Goal: Information Seeking & Learning: Learn about a topic

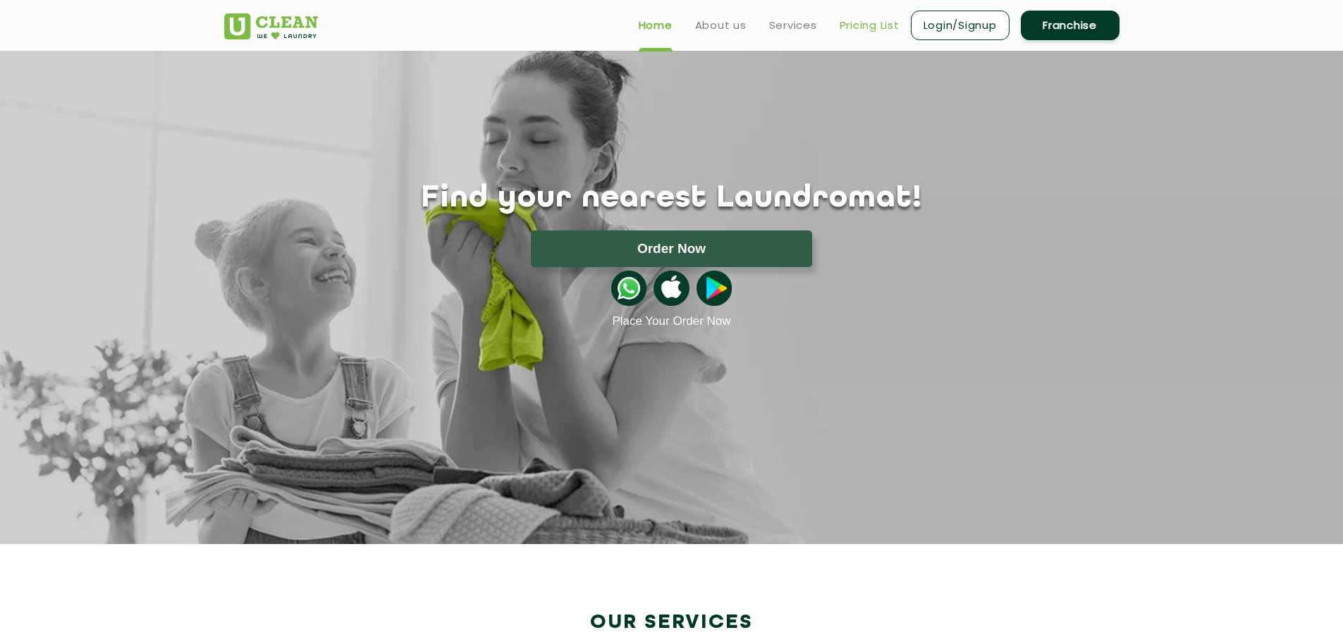
click at [856, 18] on link "Pricing List" at bounding box center [870, 25] width 60 height 17
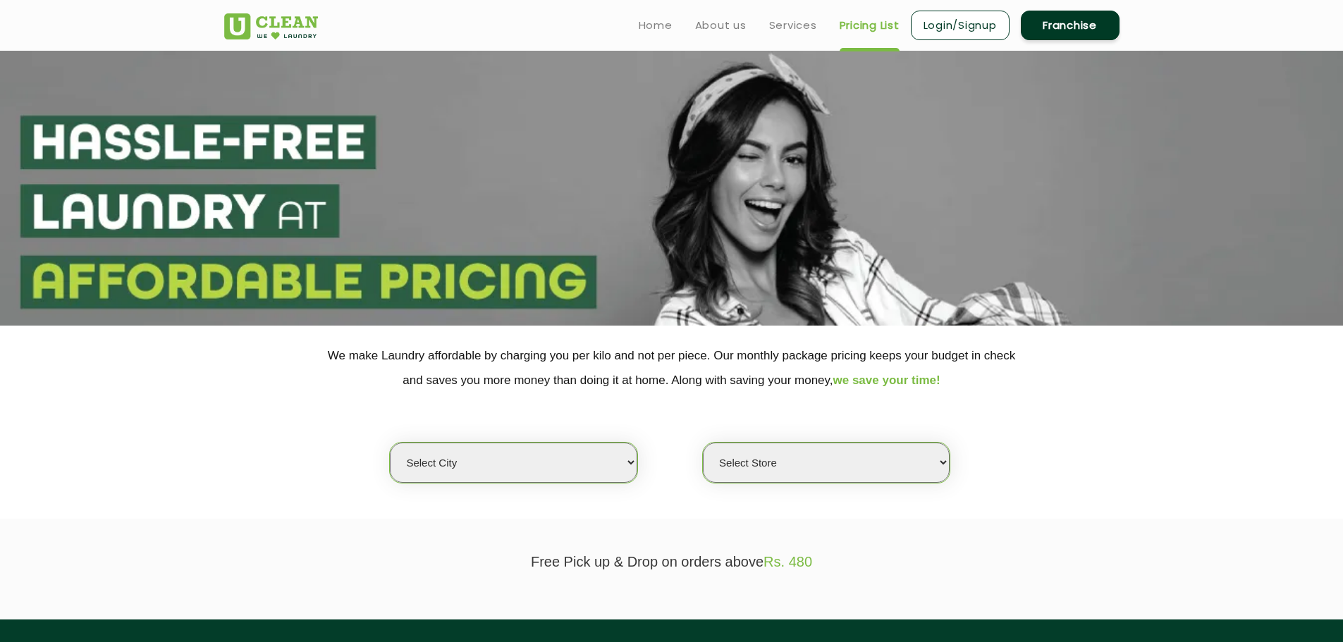
click at [539, 458] on select "Select city [GEOGRAPHIC_DATA] [GEOGRAPHIC_DATA] [GEOGRAPHIC_DATA] [GEOGRAPHIC_D…" at bounding box center [513, 463] width 247 height 40
select select "133"
click at [390, 443] on select "Select city [GEOGRAPHIC_DATA] [GEOGRAPHIC_DATA] [GEOGRAPHIC_DATA] [GEOGRAPHIC_D…" at bounding box center [513, 463] width 247 height 40
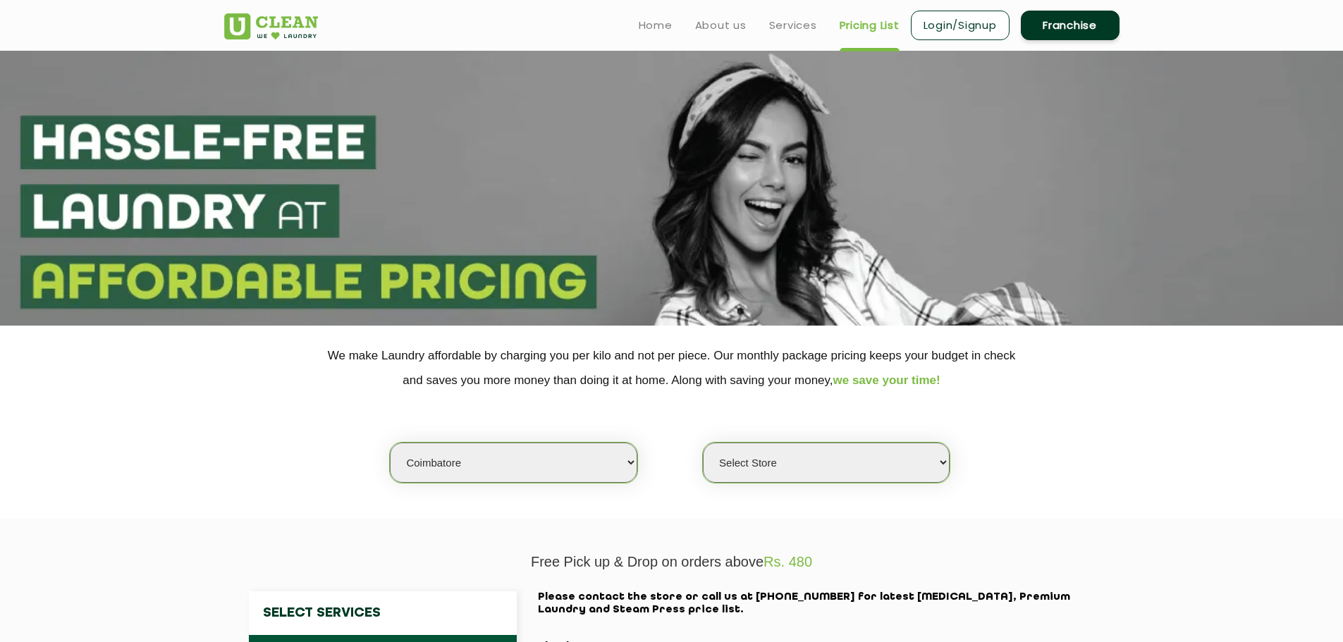
click at [798, 463] on select "Select Store [GEOGRAPHIC_DATA]" at bounding box center [826, 463] width 247 height 40
select select "373"
click at [703, 443] on select "Select Store [GEOGRAPHIC_DATA]" at bounding box center [826, 463] width 247 height 40
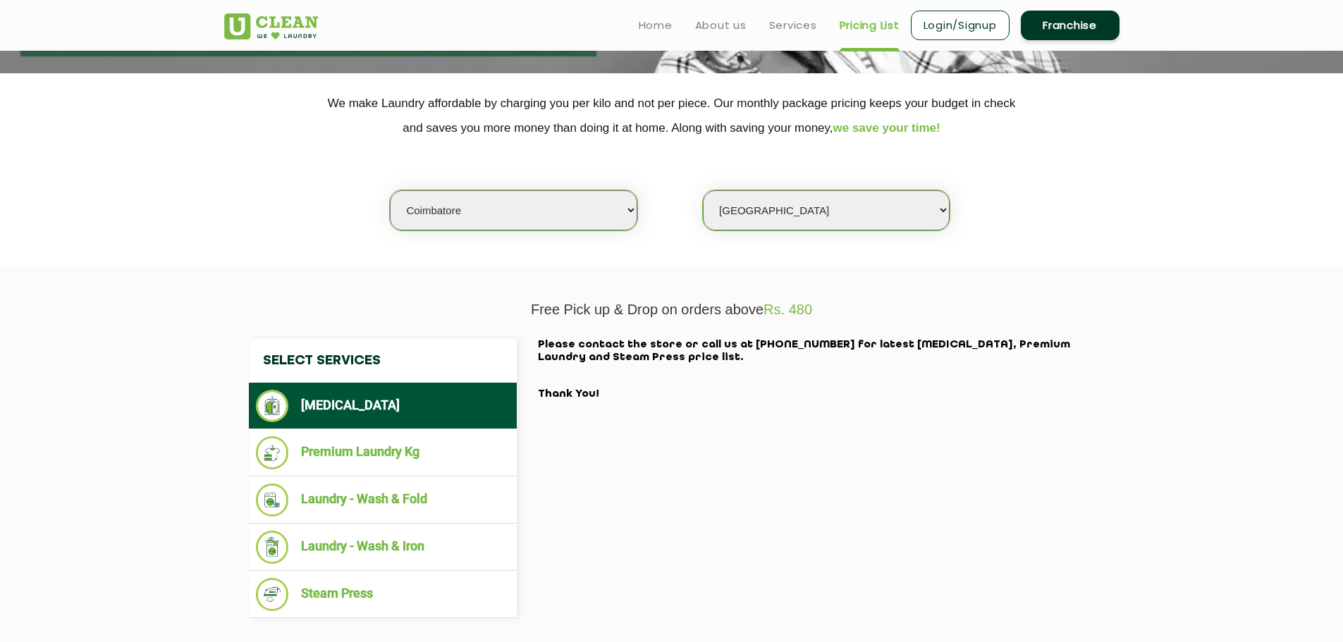
scroll to position [252, 0]
